Goal: Transaction & Acquisition: Book appointment/travel/reservation

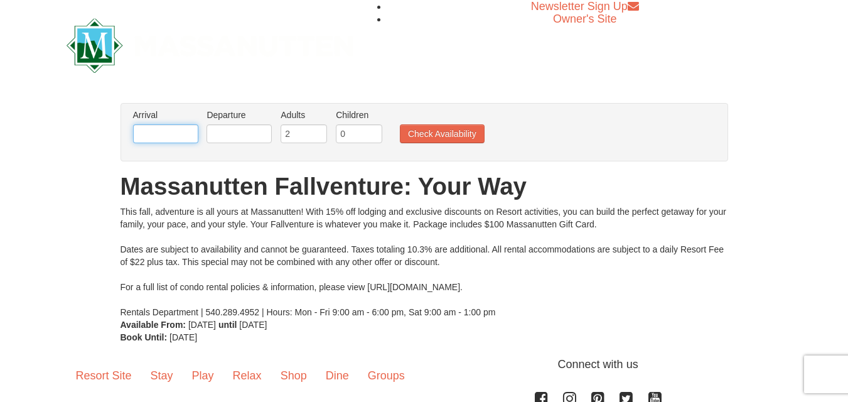
click at [148, 136] on input "text" at bounding box center [165, 133] width 65 height 19
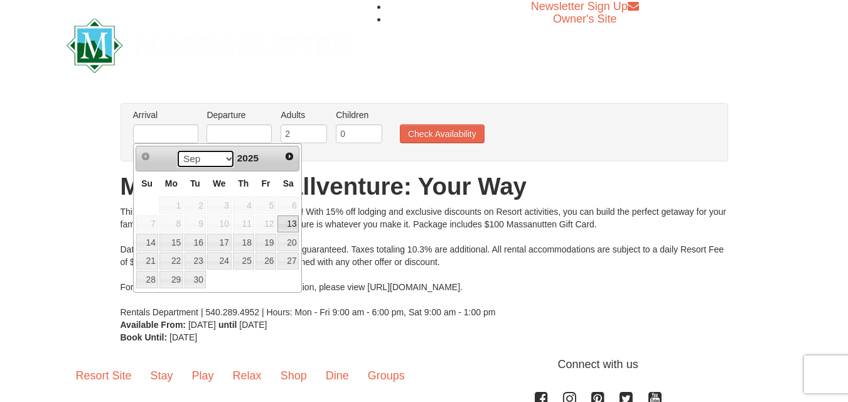
click at [227, 158] on select "Sep Oct Nov Dec" at bounding box center [205, 158] width 58 height 19
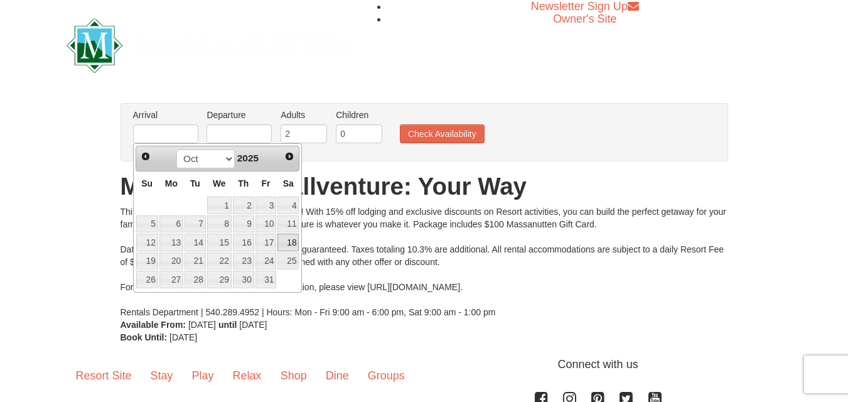
click at [290, 242] on link "18" at bounding box center [288, 243] width 21 height 18
type input "[DATE]"
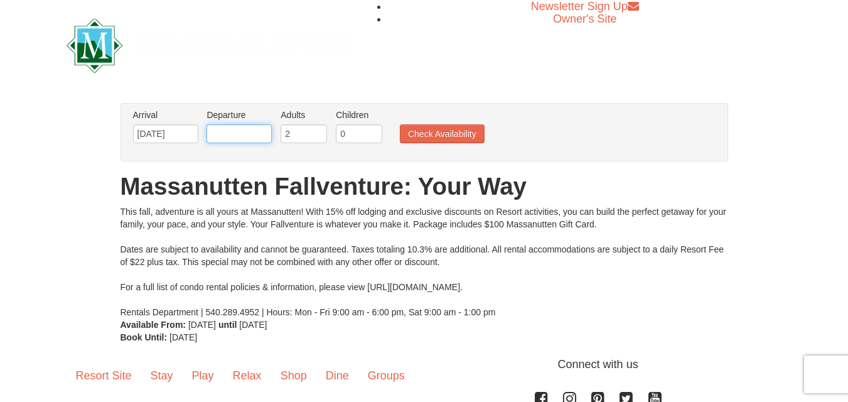
click at [222, 137] on input "text" at bounding box center [239, 133] width 65 height 19
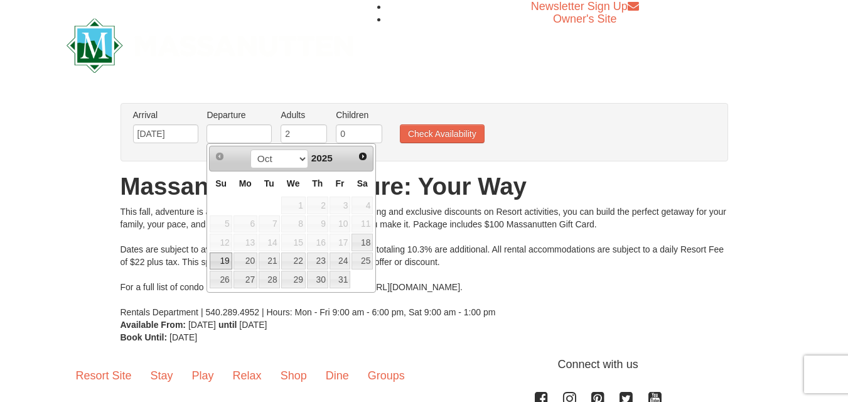
click at [222, 258] on link "19" at bounding box center [221, 261] width 22 height 18
type input "[DATE]"
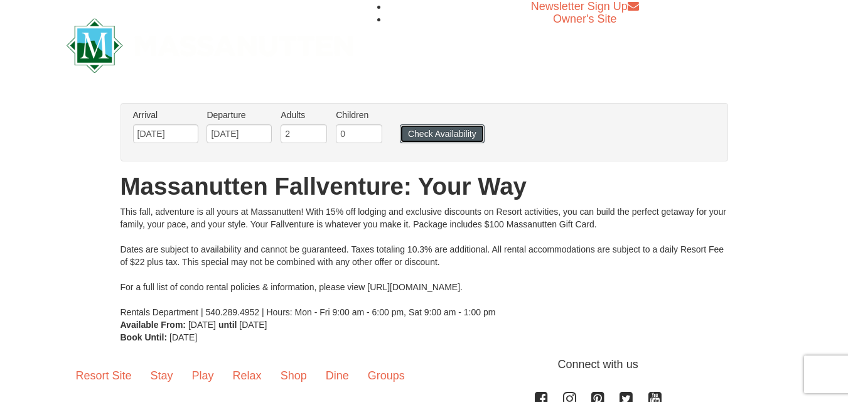
click at [436, 135] on button "Check Availability" at bounding box center [442, 133] width 85 height 19
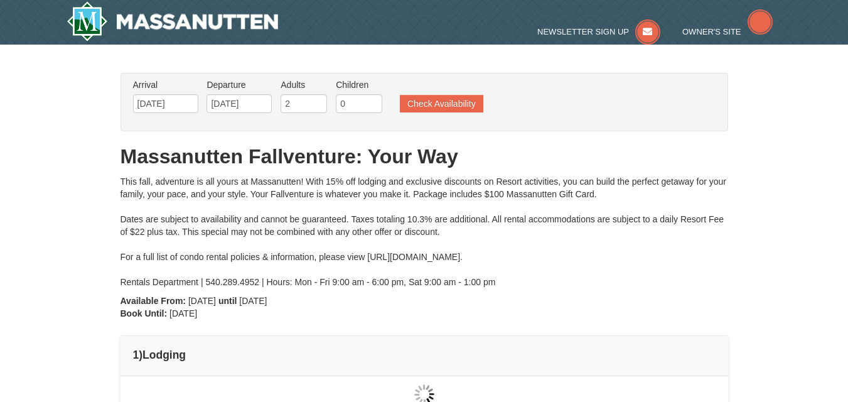
type input "[DATE]"
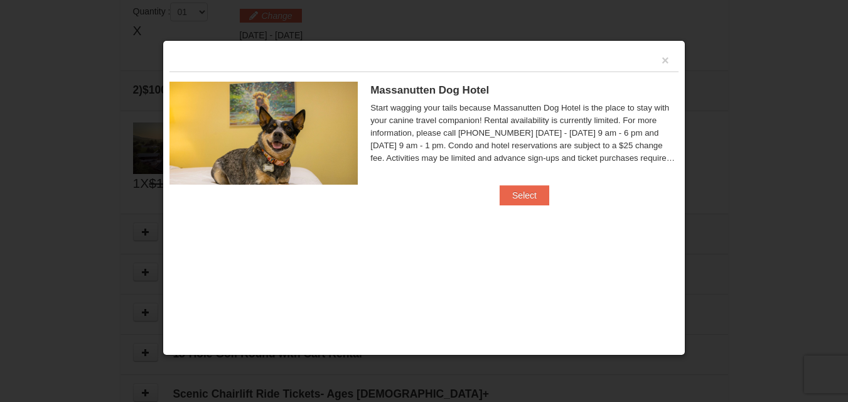
scroll to position [384, 0]
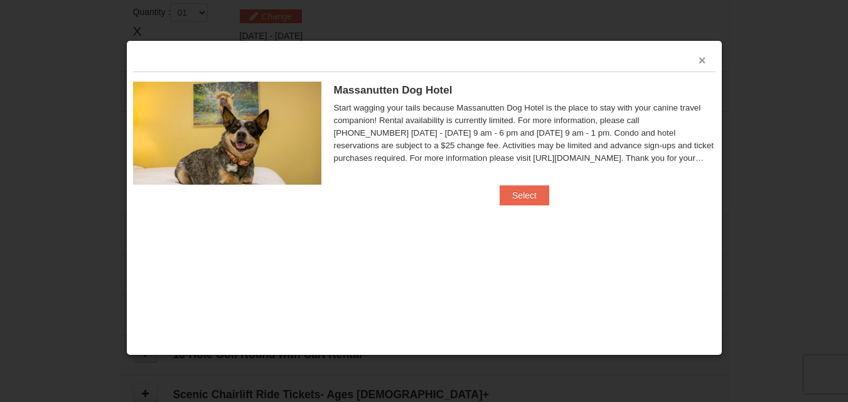
click at [706, 61] on button "×" at bounding box center [703, 60] width 8 height 13
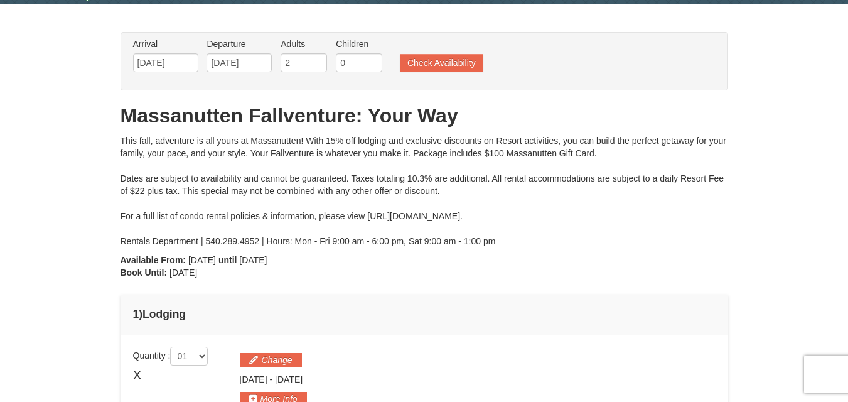
scroll to position [0, 0]
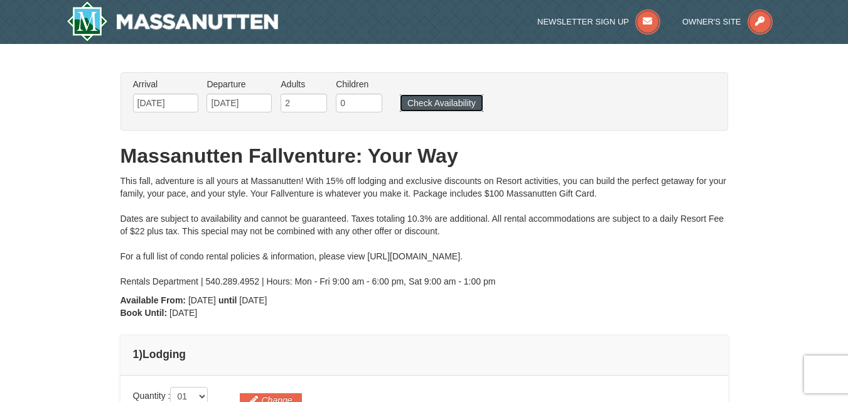
click at [457, 102] on button "Check Availability" at bounding box center [442, 103] width 84 height 18
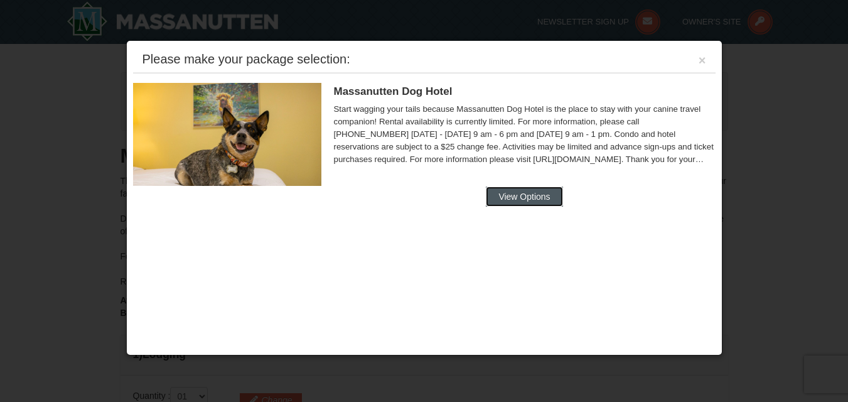
click at [527, 195] on button "View Options" at bounding box center [524, 196] width 77 height 20
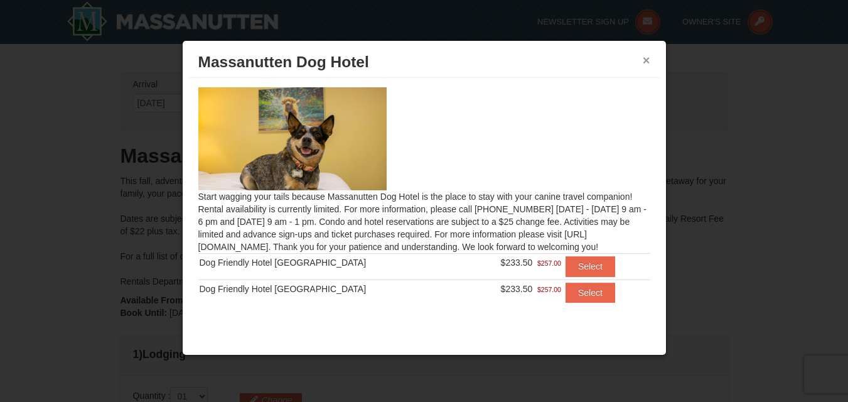
click at [646, 60] on button "×" at bounding box center [647, 60] width 8 height 13
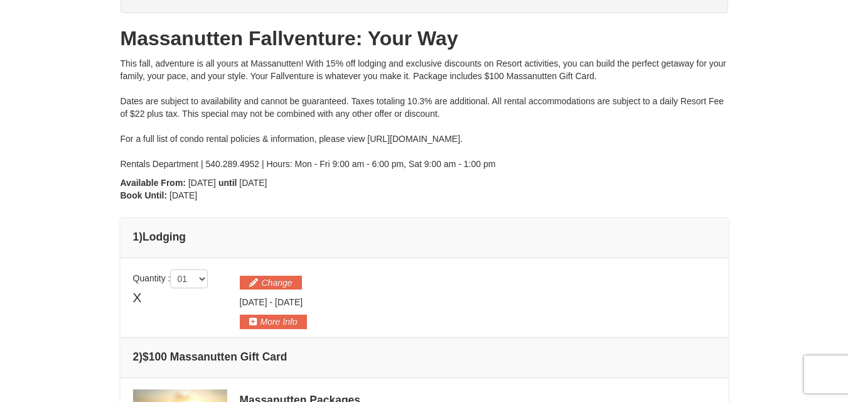
scroll to position [151, 0]
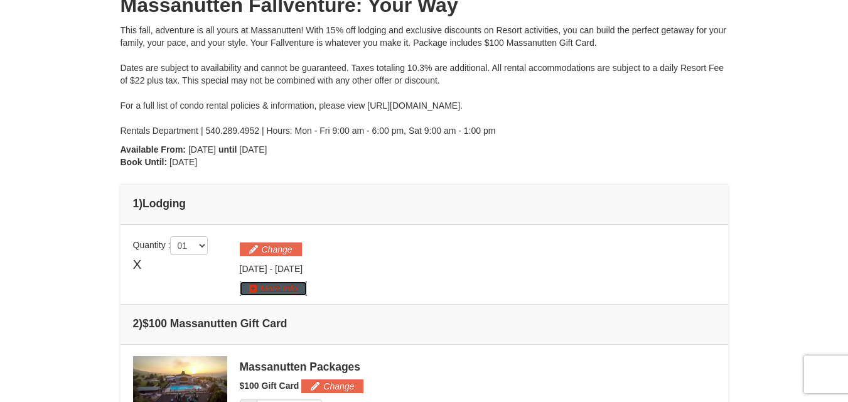
click at [294, 289] on button "More Info" at bounding box center [273, 288] width 67 height 14
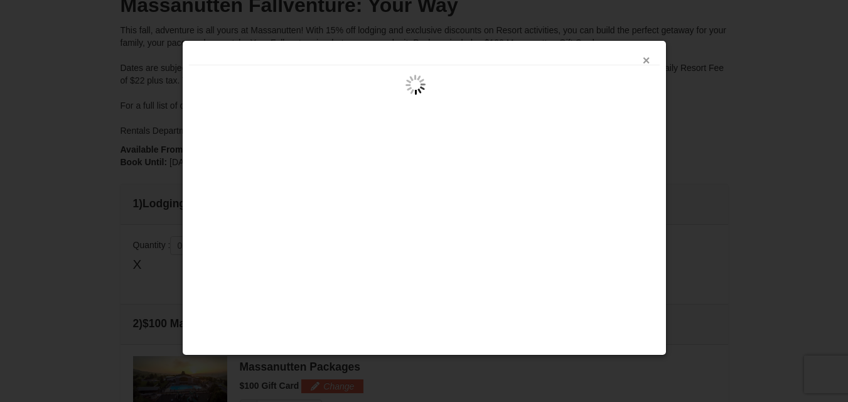
click at [646, 63] on button "×" at bounding box center [647, 60] width 8 height 13
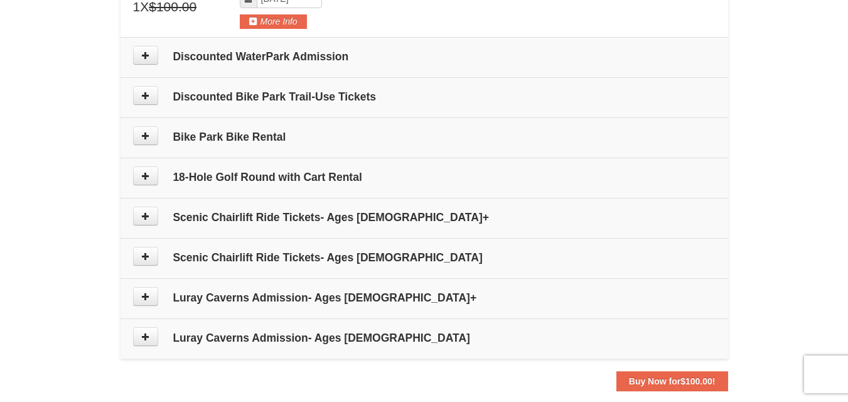
scroll to position [586, 0]
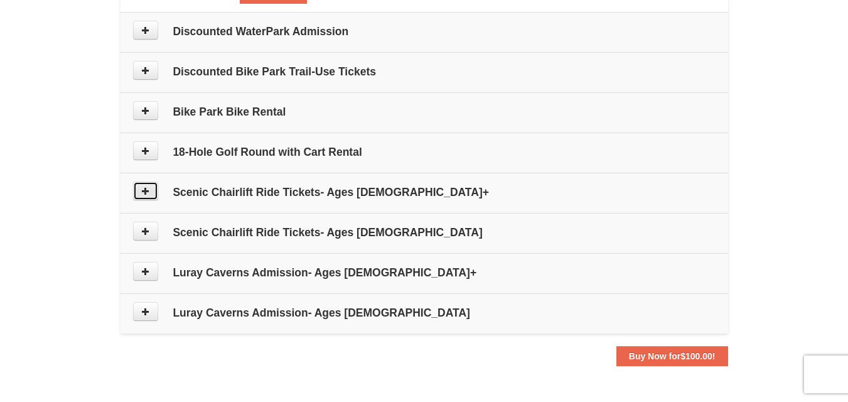
click at [146, 192] on icon at bounding box center [145, 190] width 9 height 9
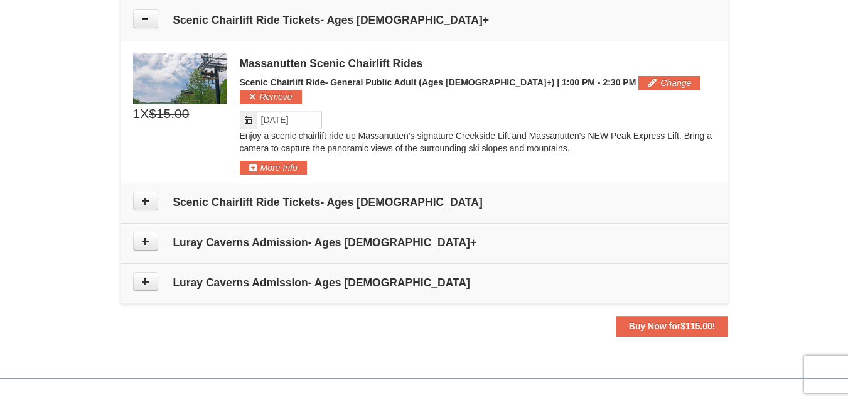
scroll to position [759, 0]
click at [246, 115] on icon at bounding box center [248, 119] width 9 height 9
click at [252, 115] on icon at bounding box center [248, 119] width 9 height 9
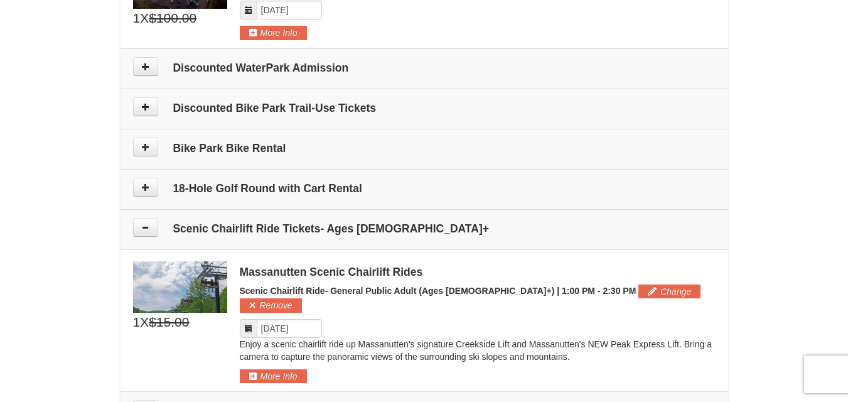
scroll to position [575, 0]
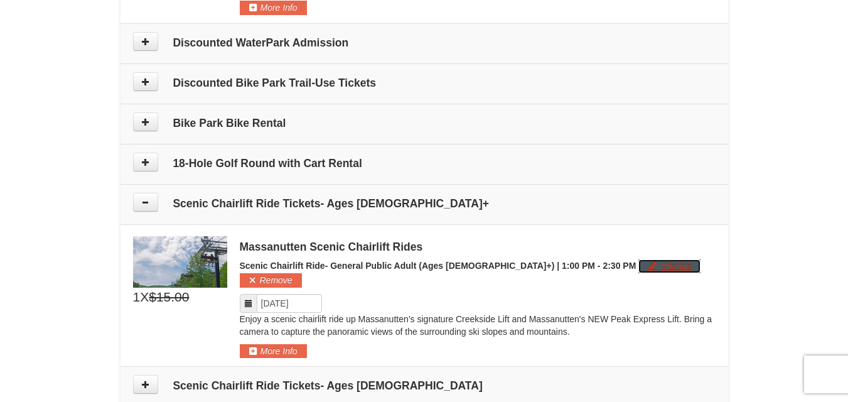
click at [639, 267] on button "Change" at bounding box center [670, 266] width 62 height 14
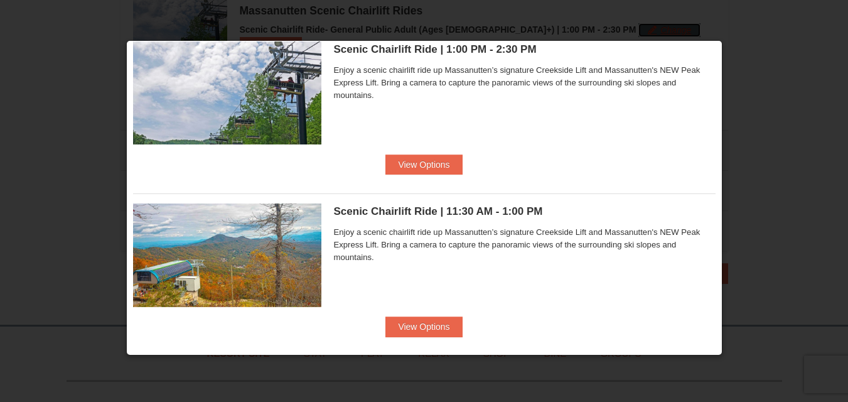
scroll to position [0, 0]
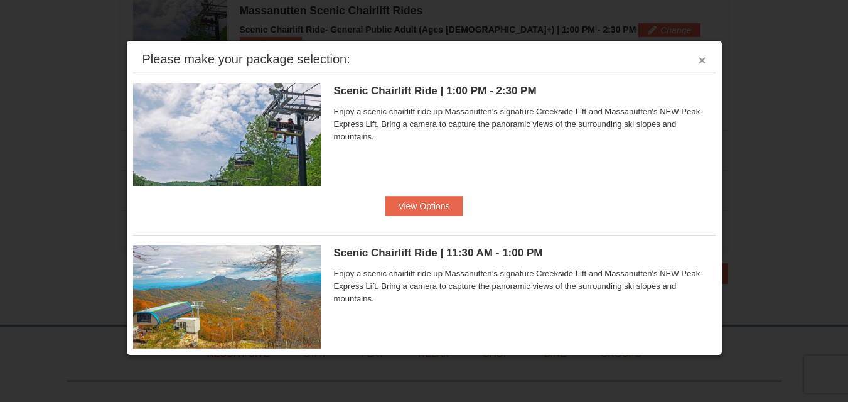
click at [699, 60] on button "×" at bounding box center [703, 60] width 8 height 13
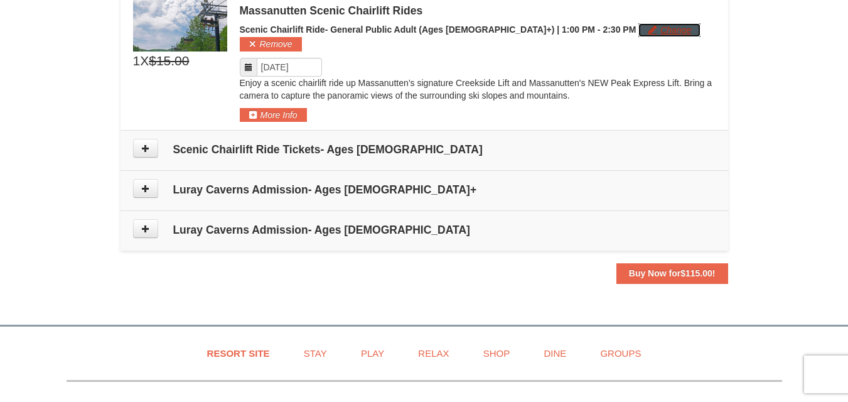
click at [639, 30] on button "Change" at bounding box center [670, 30] width 62 height 14
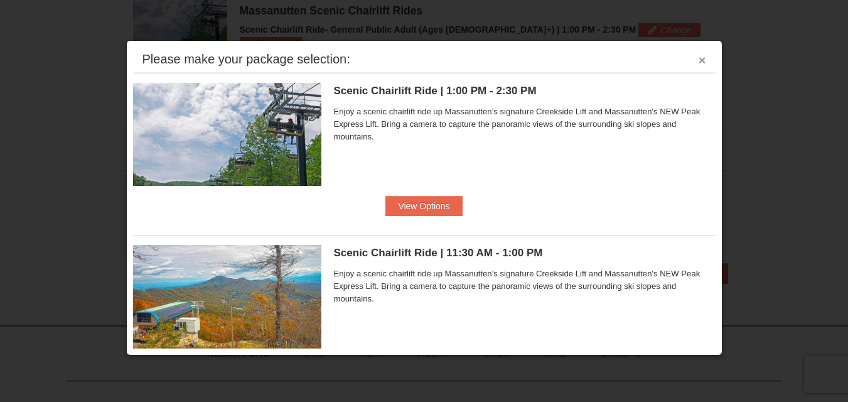
click at [699, 62] on button "×" at bounding box center [703, 60] width 8 height 13
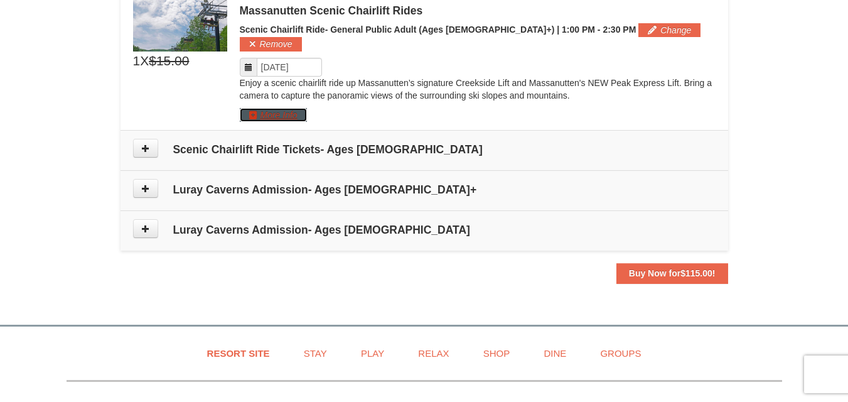
click at [283, 108] on button "More Info" at bounding box center [273, 115] width 67 height 14
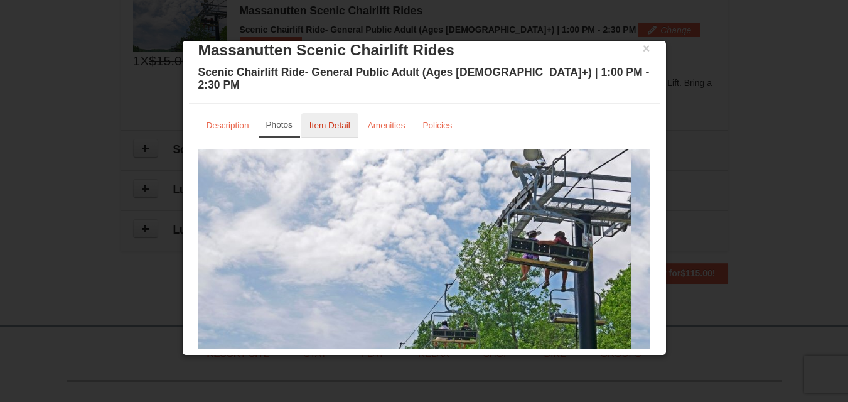
click at [330, 121] on small "Item Detail" at bounding box center [330, 125] width 41 height 9
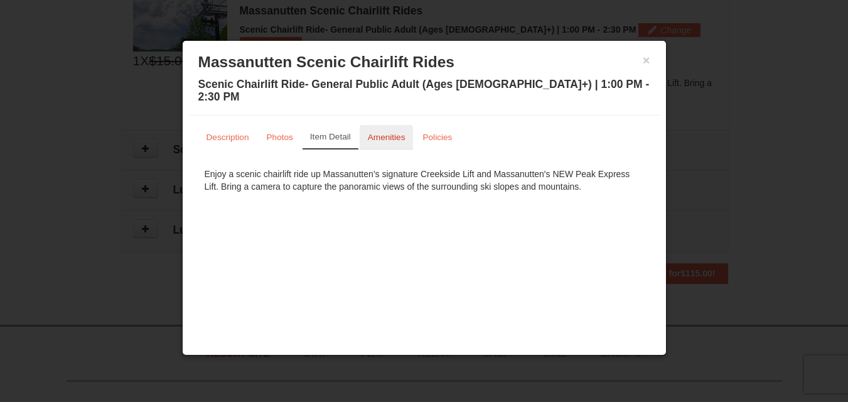
click at [387, 132] on small "Amenities" at bounding box center [387, 136] width 38 height 9
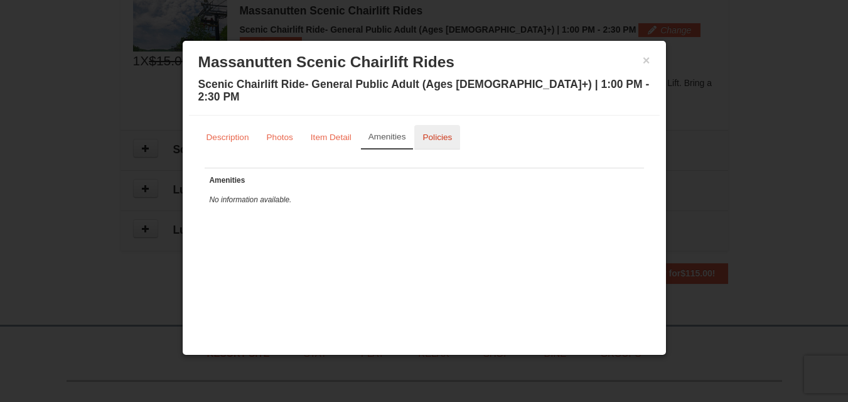
click at [431, 132] on small "Policies" at bounding box center [438, 136] width 30 height 9
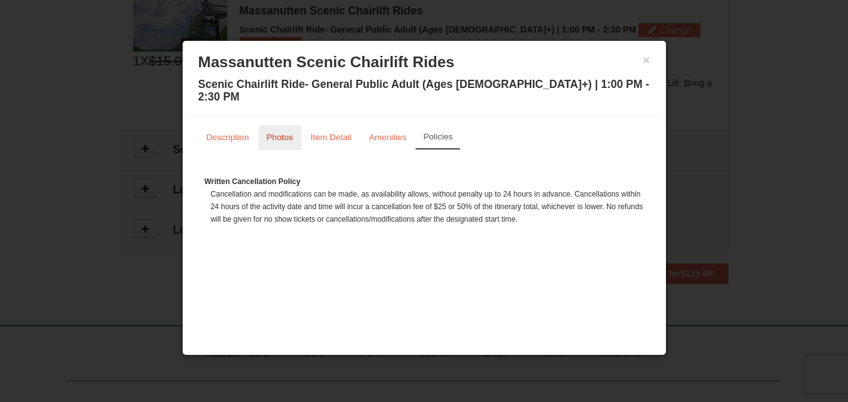
click at [278, 132] on small "Photos" at bounding box center [280, 136] width 26 height 9
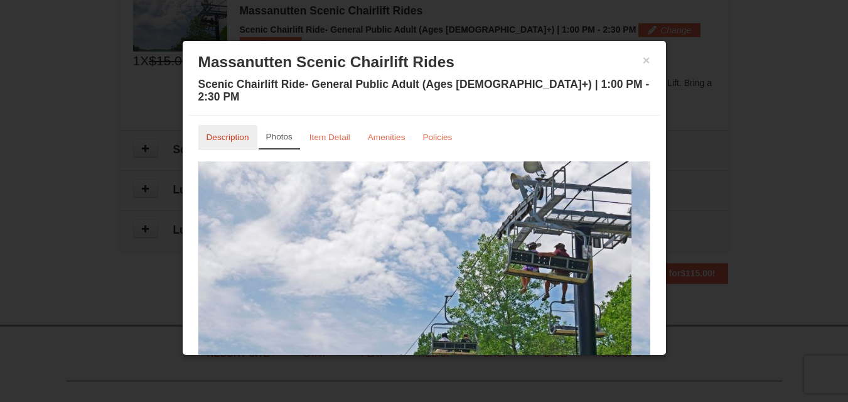
click at [227, 132] on small "Description" at bounding box center [228, 136] width 43 height 9
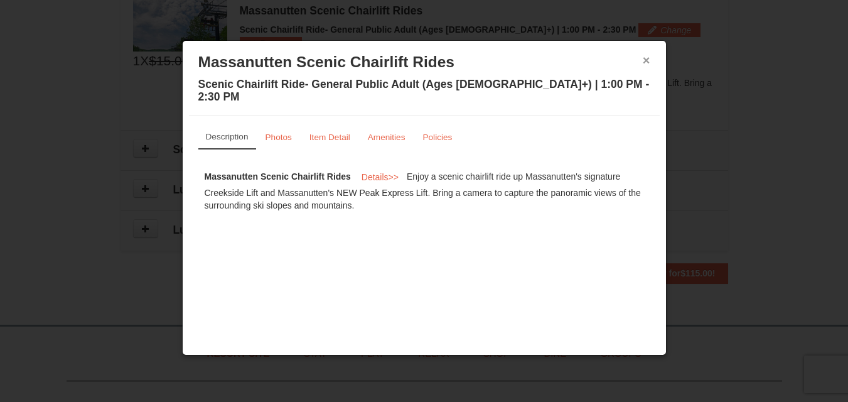
click at [645, 60] on button "×" at bounding box center [647, 60] width 8 height 13
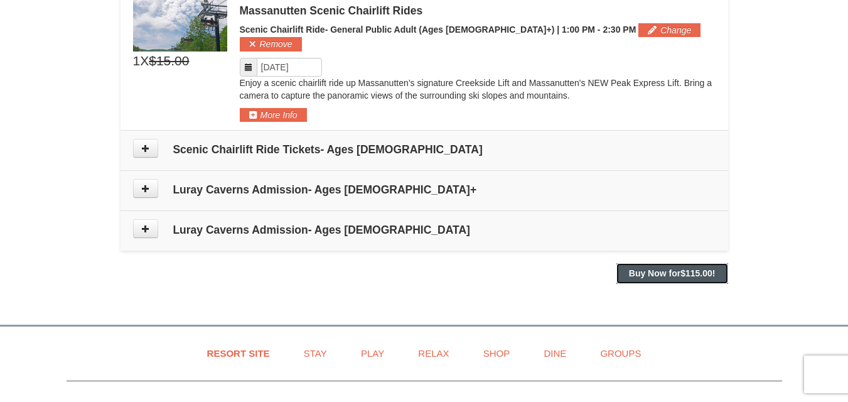
click at [660, 268] on strong "Buy Now for $115.00 !" at bounding box center [672, 273] width 87 height 10
click at [654, 268] on strong "Buy Now for $115.00 !" at bounding box center [672, 273] width 87 height 10
